Goal: Transaction & Acquisition: Obtain resource

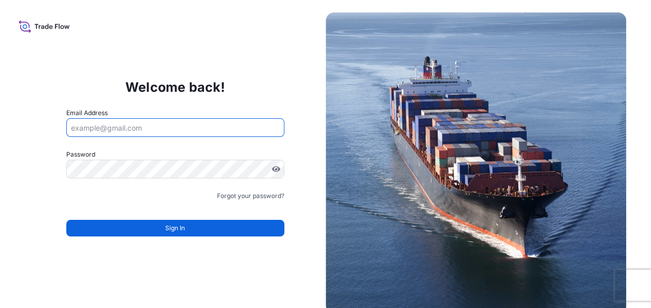
click at [154, 127] on input "Email Address" at bounding box center [175, 127] width 218 height 19
type input "[EMAIL_ADDRESS][DOMAIN_NAME]"
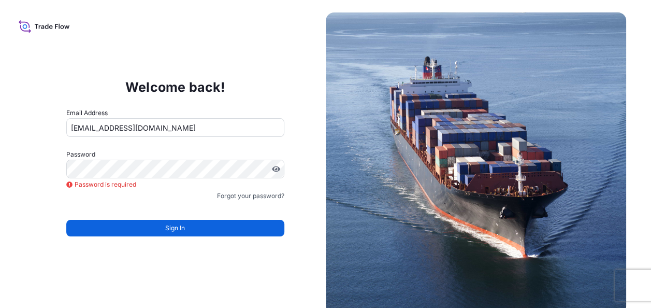
click at [159, 192] on div "Forgot your password?" at bounding box center [175, 196] width 218 height 10
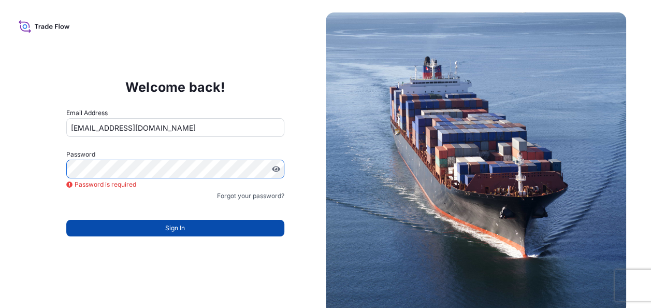
click at [165, 228] on button "Sign In" at bounding box center [175, 228] width 218 height 17
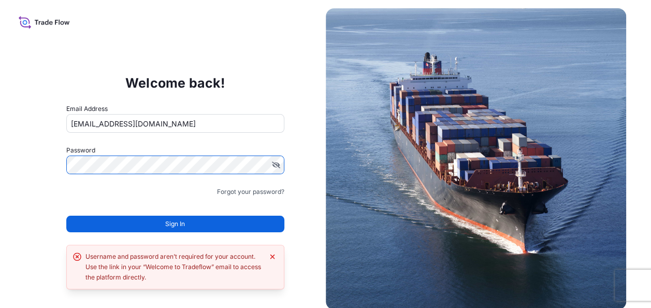
scroll to position [5, 0]
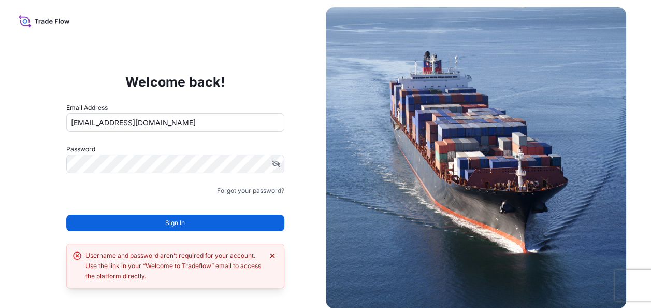
click at [273, 254] on icon "Dismiss error" at bounding box center [272, 255] width 8 height 8
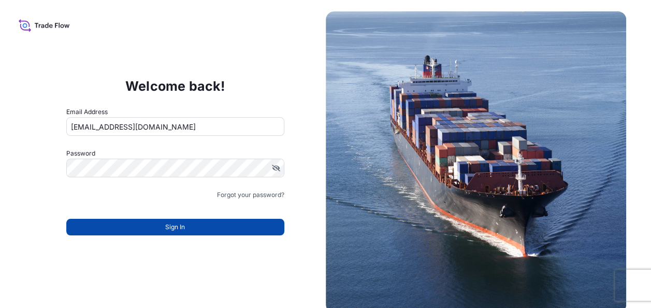
scroll to position [0, 0]
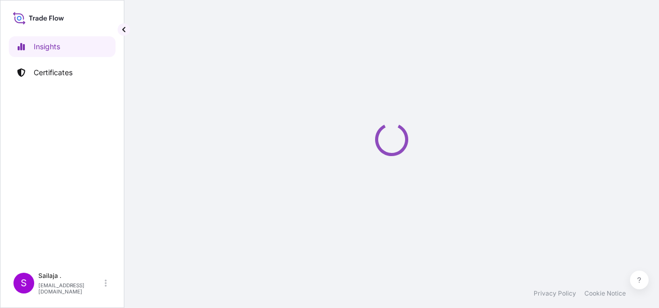
select select "2025"
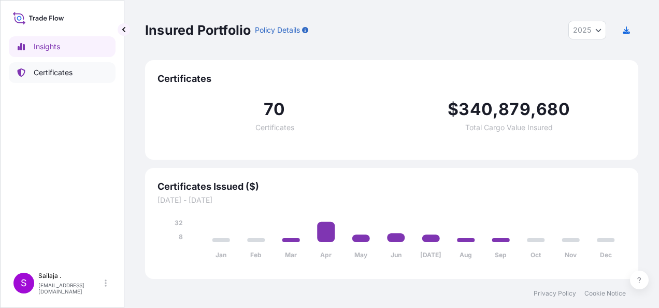
click at [53, 70] on p "Certificates" at bounding box center [53, 72] width 39 height 10
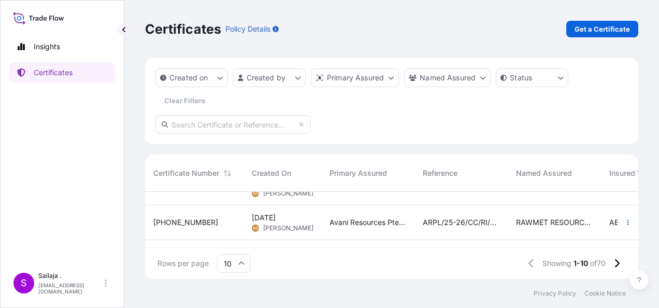
scroll to position [299, 0]
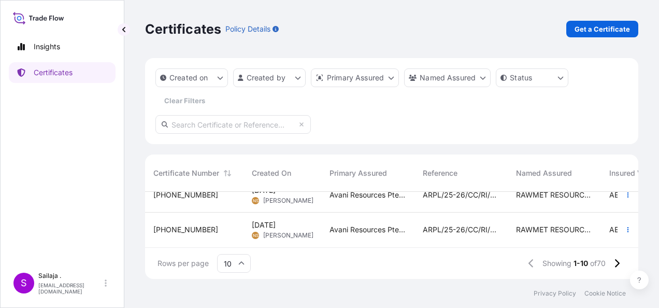
click at [442, 226] on span "ARPL/25-26/CC/RI/0090" at bounding box center [461, 229] width 77 height 10
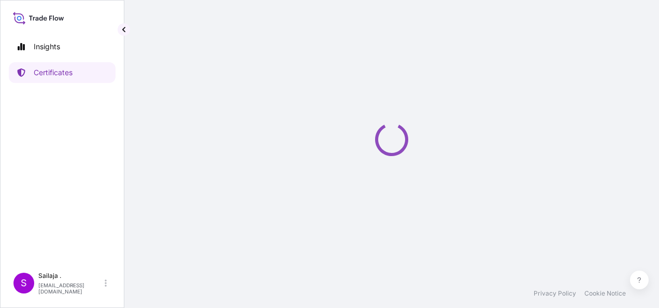
click at [442, 226] on div "Loading" at bounding box center [391, 139] width 493 height 279
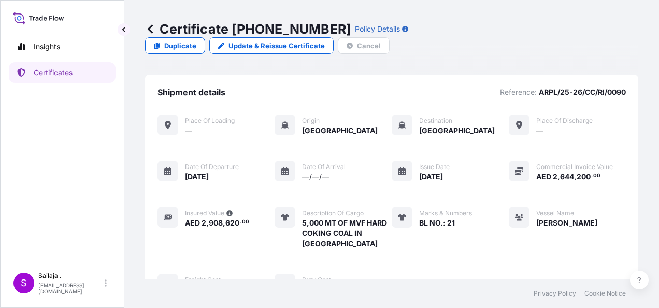
click at [147, 27] on icon at bounding box center [150, 29] width 10 height 10
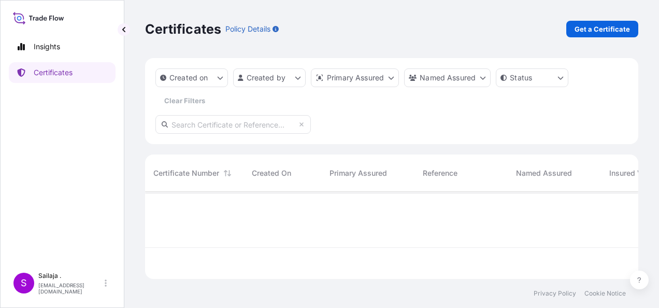
scroll to position [85, 485]
click at [583, 35] on link "Get a Certificate" at bounding box center [602, 29] width 72 height 17
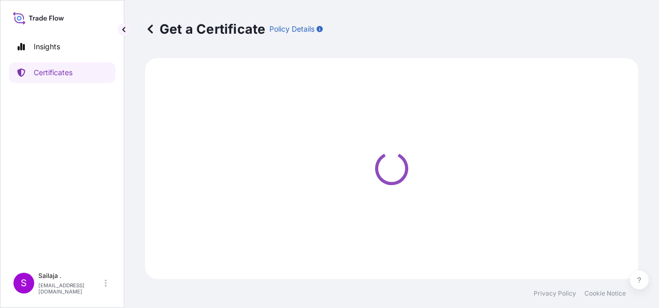
select select "Sea"
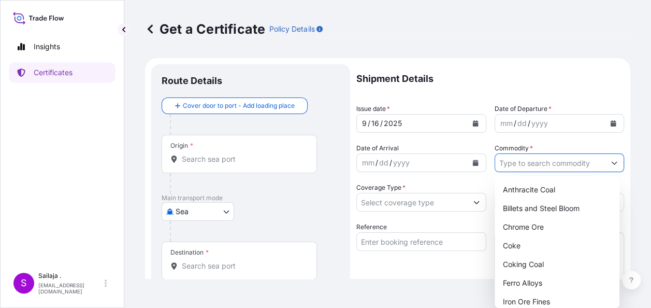
click at [615, 162] on button "Show suggestions" at bounding box center [614, 162] width 19 height 19
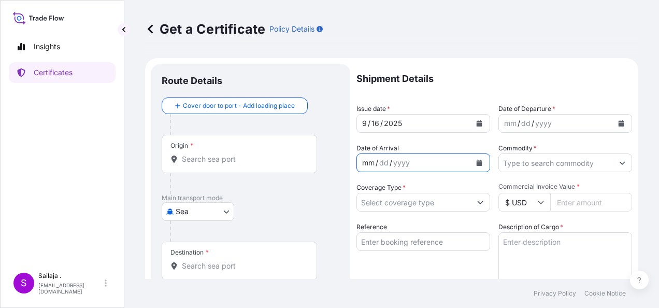
click at [421, 163] on div "mm / dd / yyyy" at bounding box center [414, 162] width 114 height 19
click at [406, 205] on input "Coverage Type *" at bounding box center [412, 202] width 110 height 19
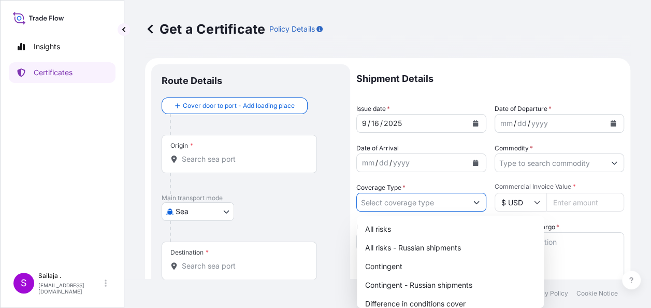
click at [406, 205] on input "Coverage Type *" at bounding box center [412, 202] width 110 height 19
click at [483, 81] on p "Shipment Details" at bounding box center [490, 78] width 268 height 29
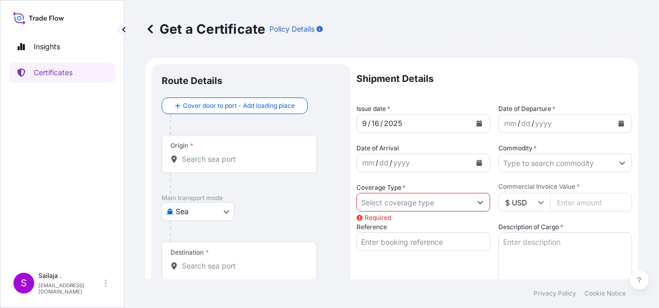
click at [480, 206] on button "Show suggestions" at bounding box center [480, 202] width 19 height 19
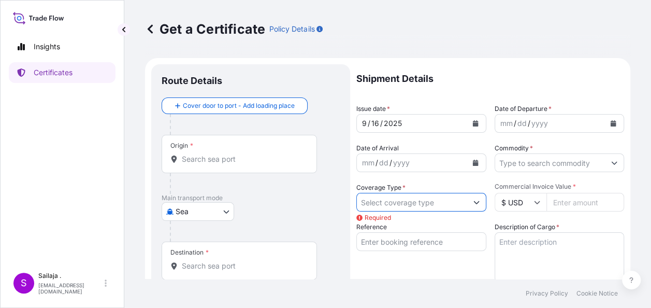
click at [478, 205] on button "Show suggestions" at bounding box center [476, 202] width 19 height 19
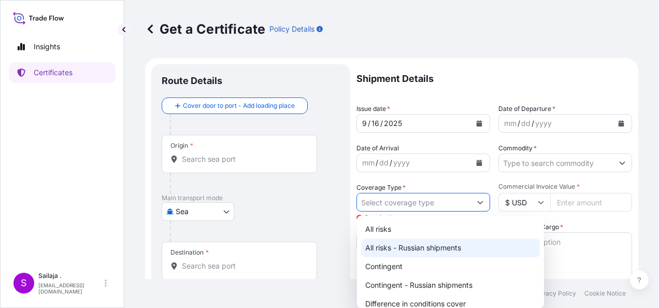
click at [477, 204] on icon "Show suggestions" at bounding box center [480, 202] width 6 height 6
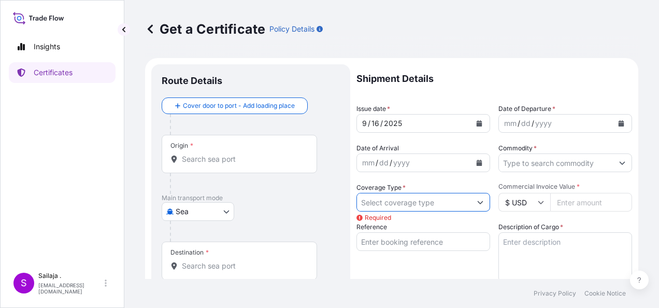
click at [538, 201] on icon at bounding box center [541, 202] width 6 height 6
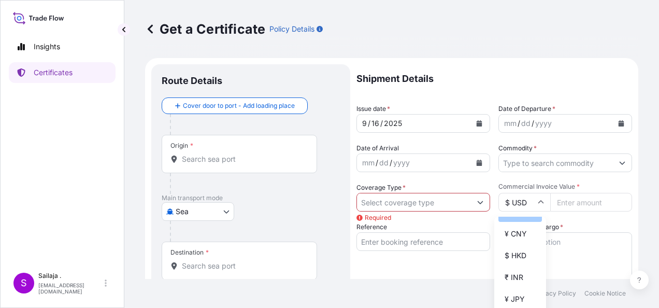
scroll to position [104, 0]
click at [525, 202] on input "$ USD" at bounding box center [524, 202] width 52 height 19
click at [538, 201] on icon at bounding box center [541, 202] width 6 height 6
click at [605, 219] on div "Shipment Details Issue date * 9 / 16 / 2025 Date of Departure * mm / dd / yyyy …" at bounding box center [494, 311] width 276 height 494
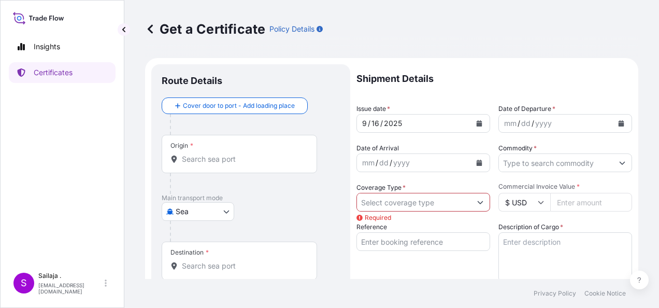
click at [538, 198] on input "$ USD" at bounding box center [524, 202] width 52 height 19
click at [521, 208] on input "$ USD" at bounding box center [524, 202] width 52 height 19
click at [524, 204] on input "$ USD" at bounding box center [524, 202] width 52 height 19
click at [523, 202] on input "$ USD" at bounding box center [524, 202] width 52 height 19
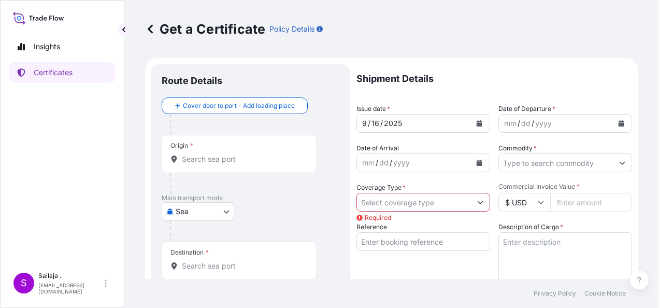
click at [523, 204] on input "$ USD" at bounding box center [524, 202] width 52 height 19
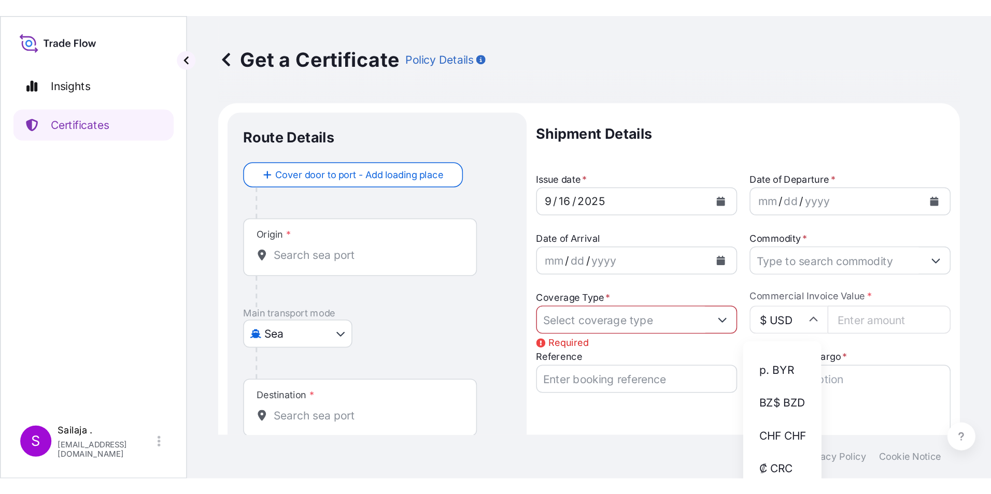
scroll to position [680, 0]
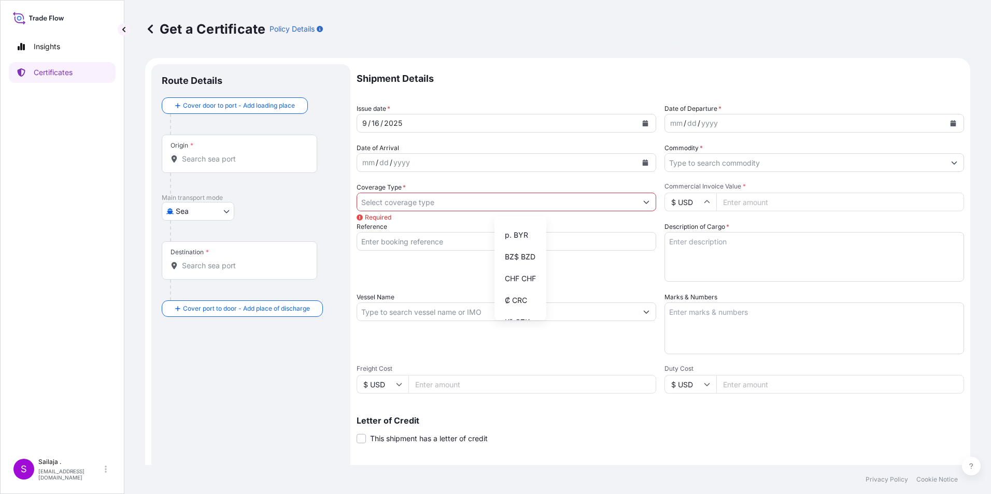
click at [659, 203] on icon at bounding box center [707, 202] width 6 height 6
click at [659, 203] on icon at bounding box center [707, 202] width 6 height 3
click at [659, 205] on input "$ USD" at bounding box center [690, 202] width 52 height 19
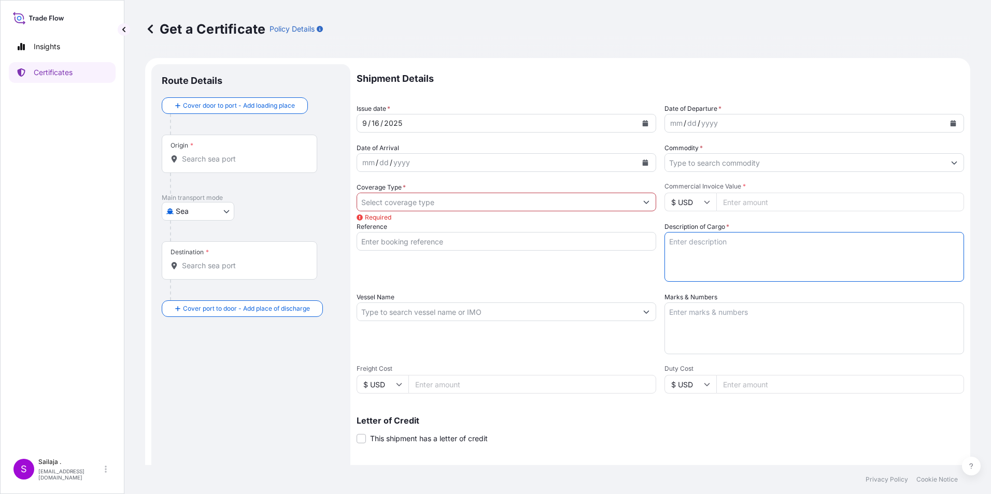
click at [659, 251] on textarea "Description of Cargo *" at bounding box center [813, 257] width 299 height 50
click at [659, 243] on textarea "Description of Cargo *" at bounding box center [813, 257] width 299 height 50
click at [659, 307] on textarea "Marks & Numbers" at bounding box center [813, 329] width 299 height 52
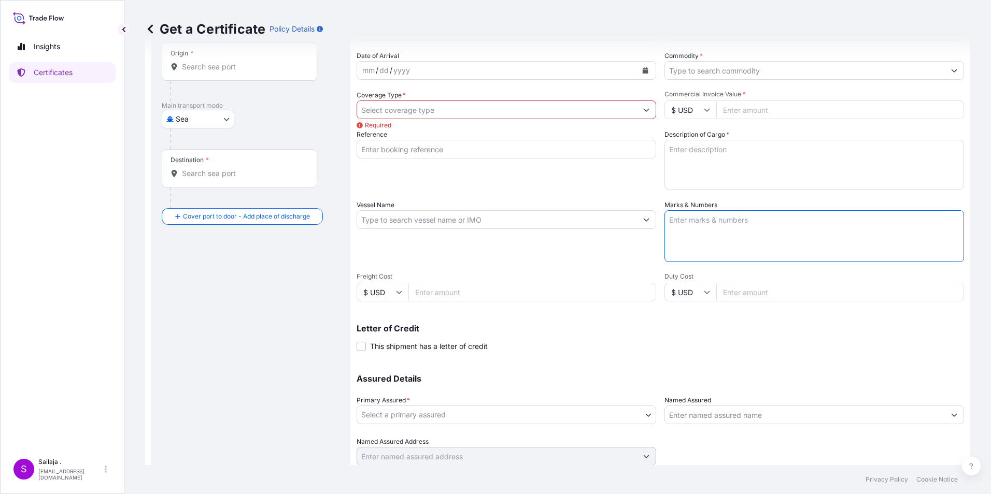
scroll to position [128, 0]
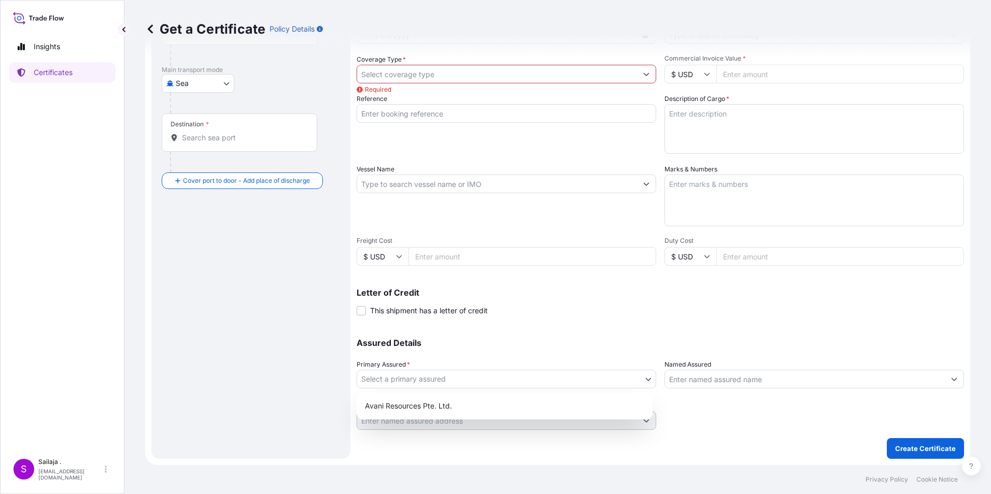
click at [642, 307] on body "Insights Certificates S Sailaja . sailaja@avani.sg Get a Certificate Policy Det…" at bounding box center [495, 247] width 991 height 494
click at [634, 307] on div "Shipment Details Issue date * 9 / 16 / 2025 Date of Departure * mm / dd / yyyy …" at bounding box center [659, 183] width 607 height 494
click at [659, 307] on icon "Show suggestions" at bounding box center [954, 379] width 6 height 6
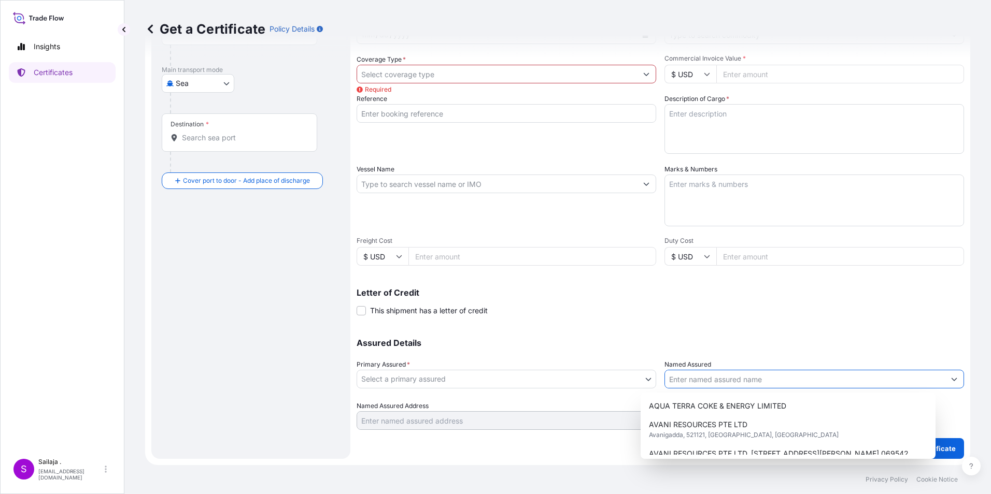
click at [622, 307] on div "Assured Details Primary Assured * Select a primary assured Avani Resources Pte.…" at bounding box center [659, 378] width 607 height 104
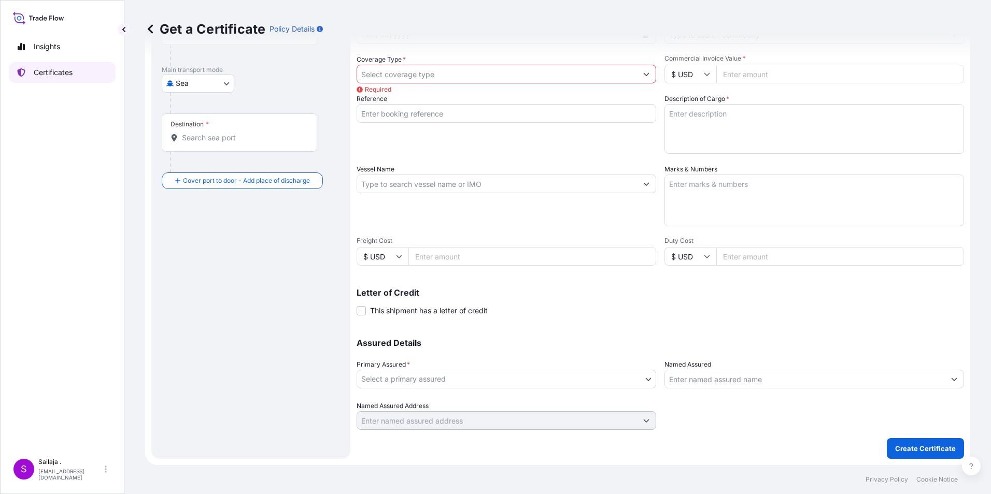
click at [37, 72] on p "Certificates" at bounding box center [53, 72] width 39 height 10
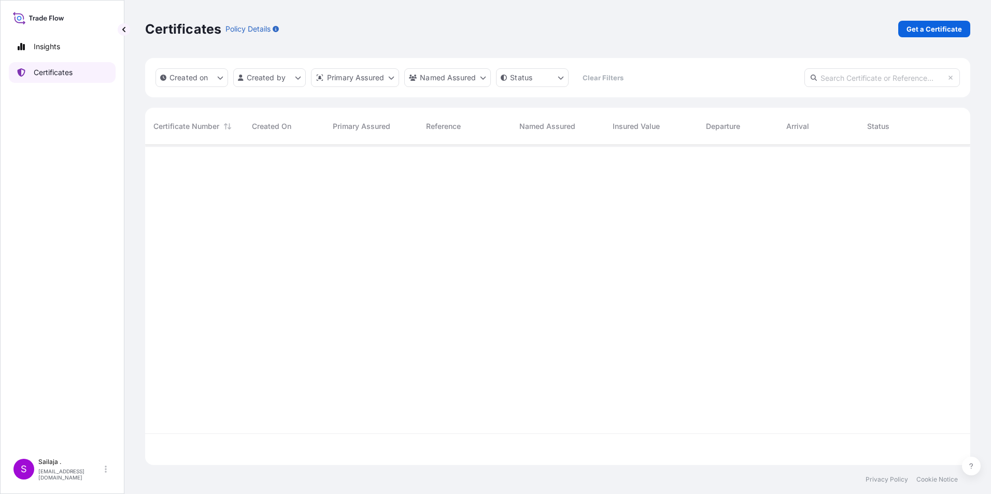
scroll to position [318, 817]
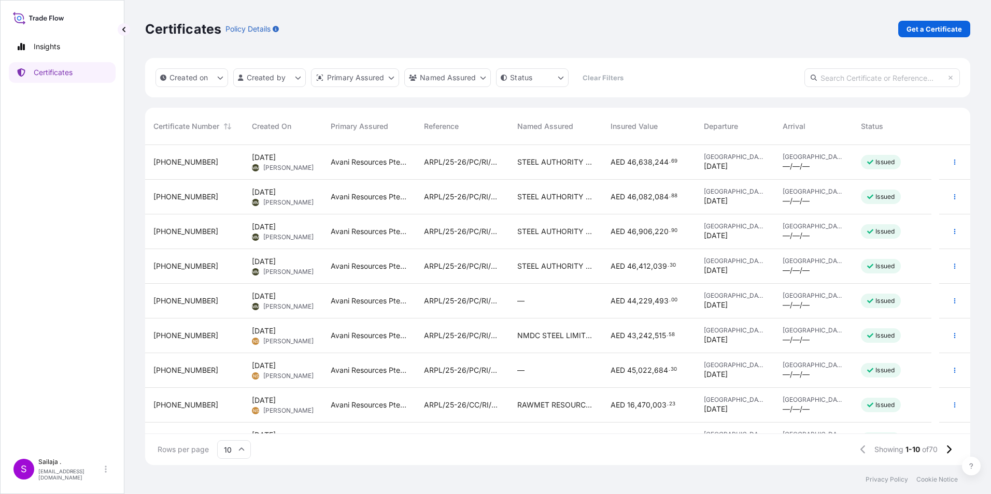
click at [349, 307] on span "Avani Resources Pte. Ltd." at bounding box center [369, 405] width 77 height 10
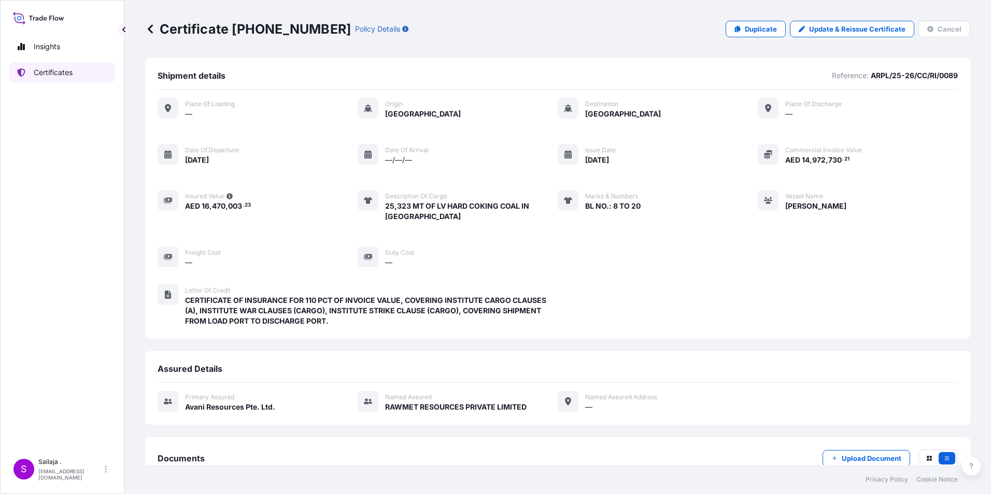
click at [52, 76] on p "Certificates" at bounding box center [53, 72] width 39 height 10
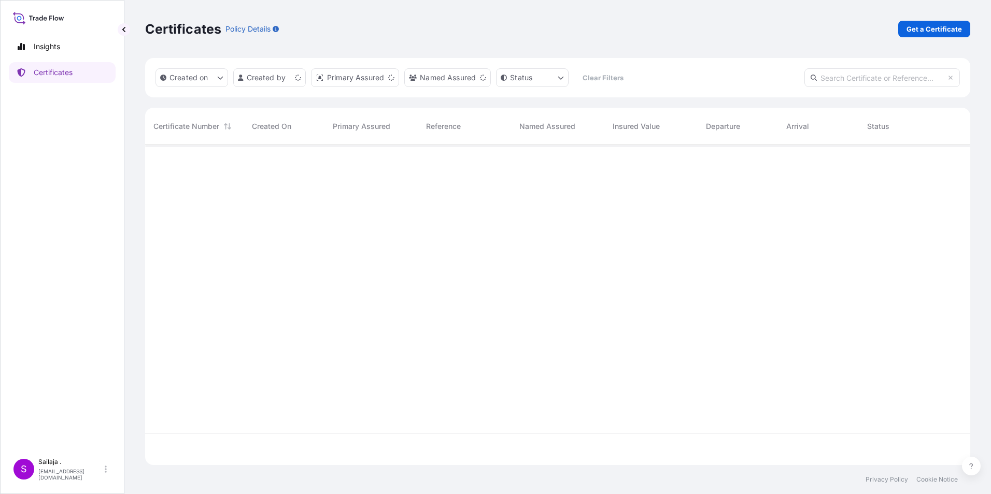
scroll to position [318, 817]
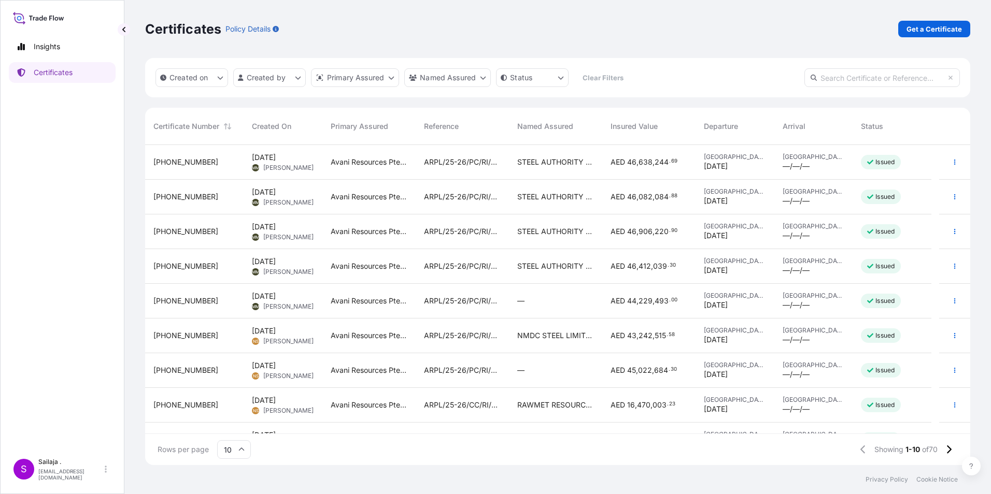
click at [177, 162] on span "31988-78-3" at bounding box center [185, 162] width 65 height 10
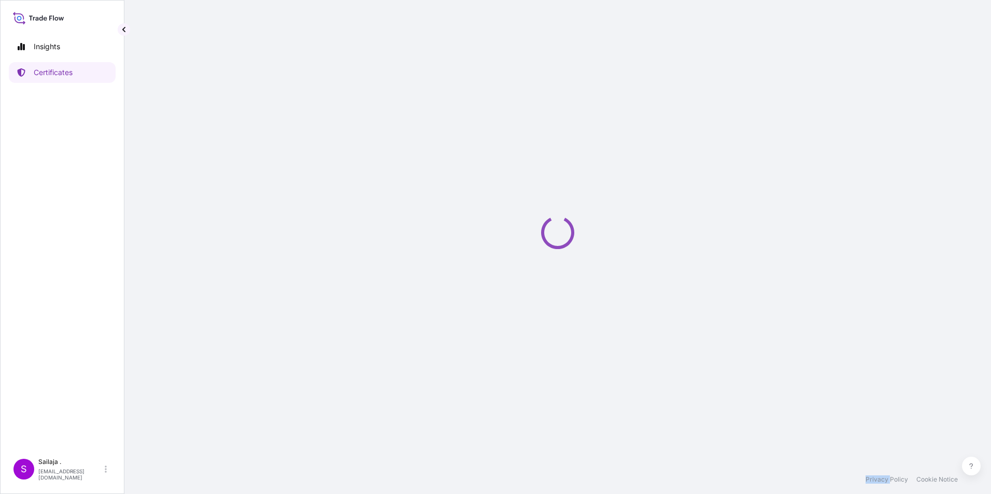
click at [177, 163] on div "Loading" at bounding box center [557, 232] width 825 height 465
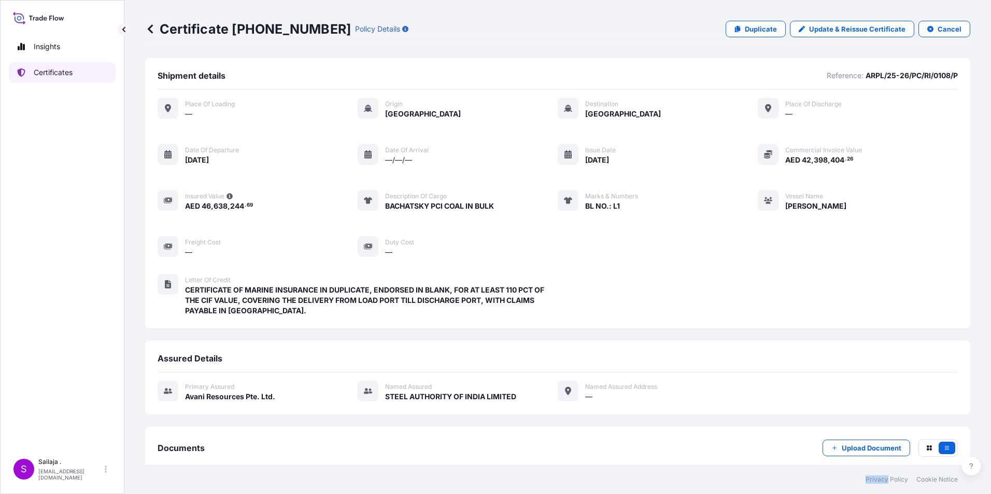
click at [45, 79] on link "Certificates" at bounding box center [62, 72] width 107 height 21
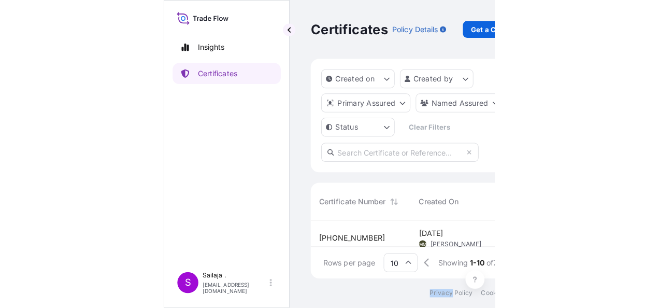
scroll to position [85, 485]
